Goal: Information Seeking & Learning: Learn about a topic

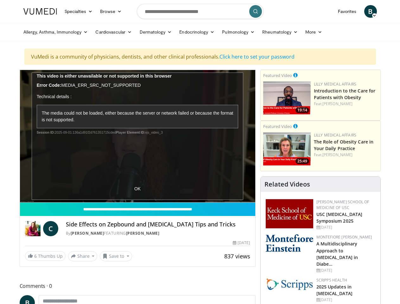
click at [63, 11] on link "Specialties" at bounding box center [79, 11] width 36 height 13
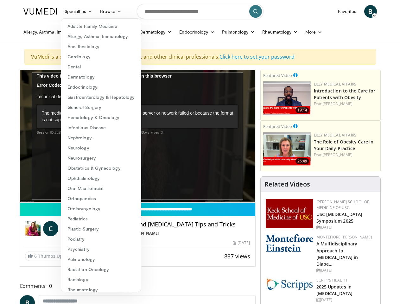
click at [96, 11] on link "Browse" at bounding box center [110, 11] width 29 height 13
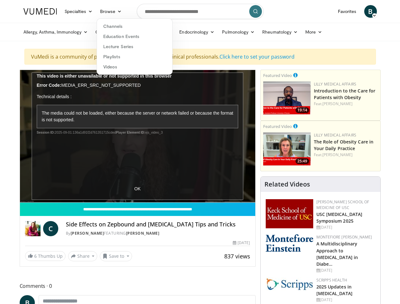
click at [377, 11] on span "B" at bounding box center [370, 11] width 13 height 13
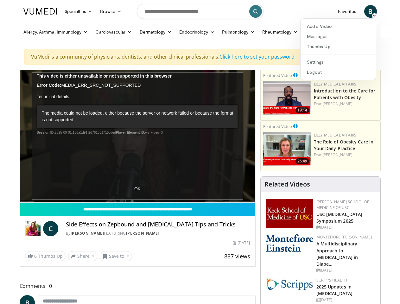
click at [40, 32] on link "Allergy, Asthma, Immunology" at bounding box center [56, 32] width 72 height 13
